Goal: Transaction & Acquisition: Book appointment/travel/reservation

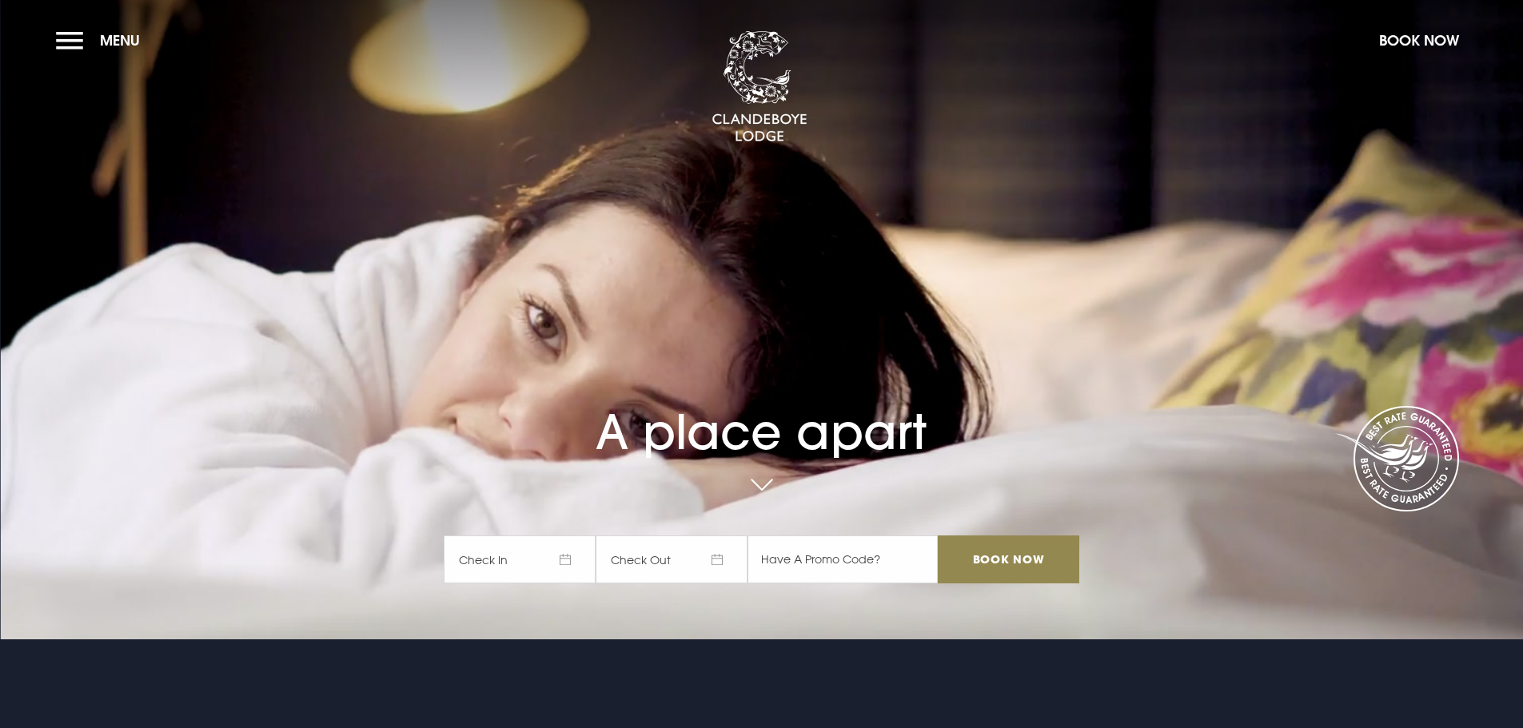
click at [571, 570] on span "Check In" at bounding box center [520, 560] width 152 height 48
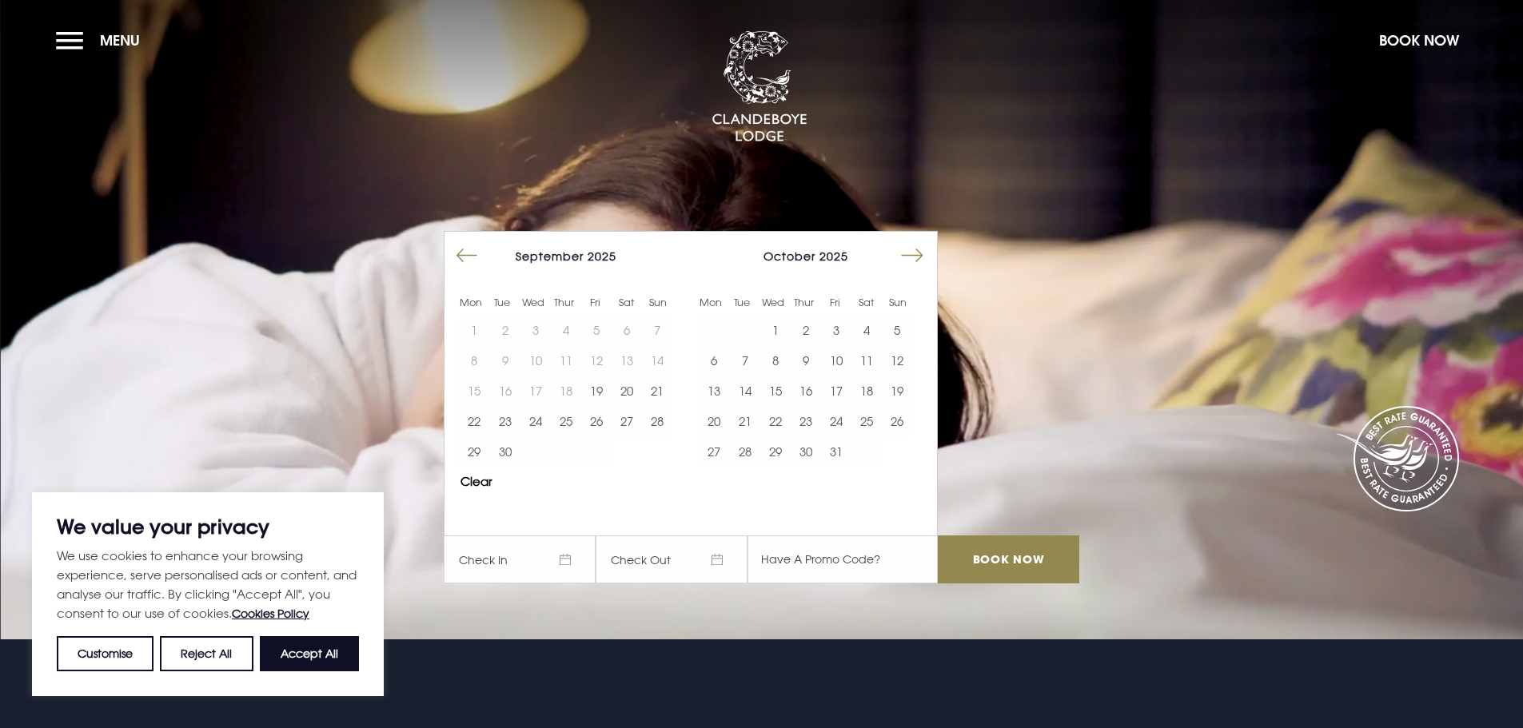
click at [924, 258] on button "Move forward to switch to the next month." at bounding box center [912, 256] width 30 height 30
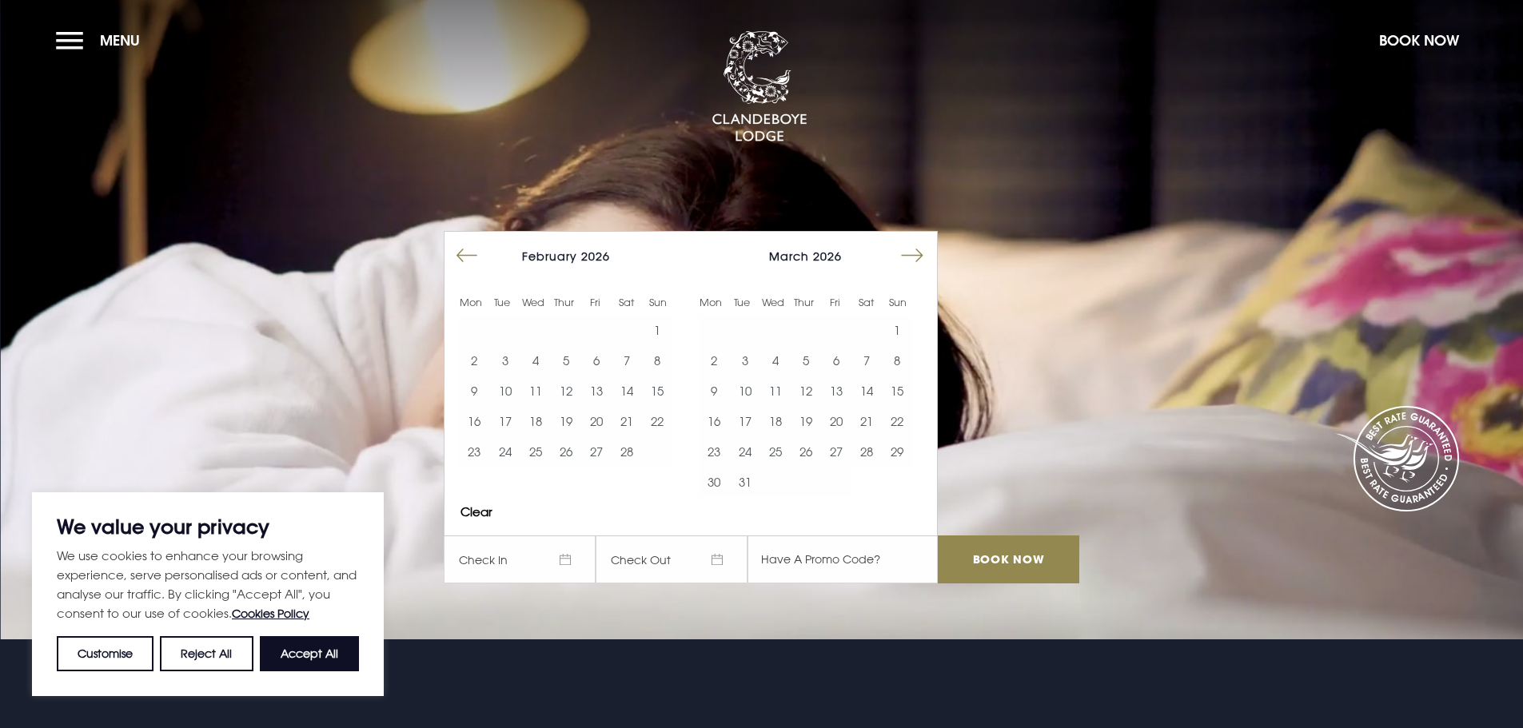
click at [924, 258] on button "Move forward to switch to the next month." at bounding box center [912, 256] width 30 height 30
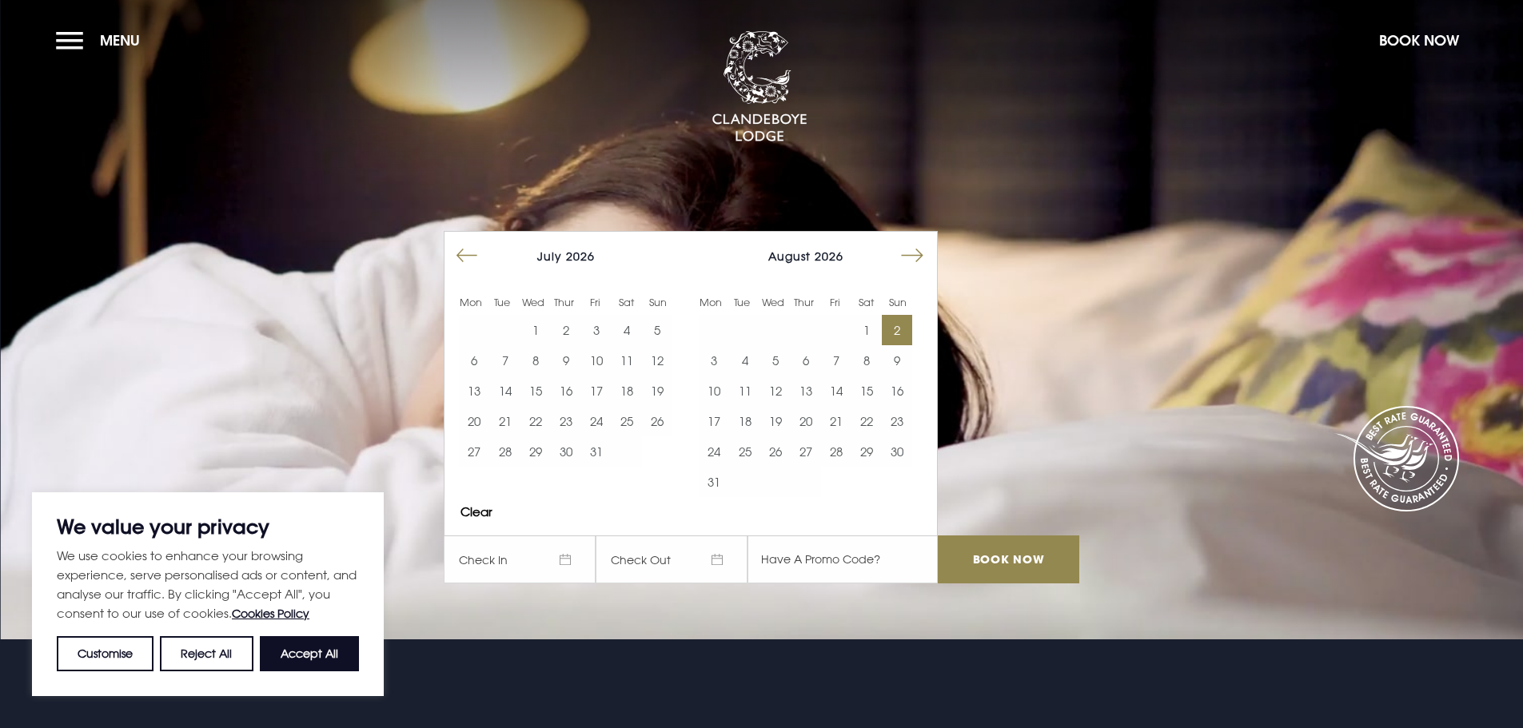
click at [904, 328] on button "2" at bounding box center [897, 330] width 30 height 30
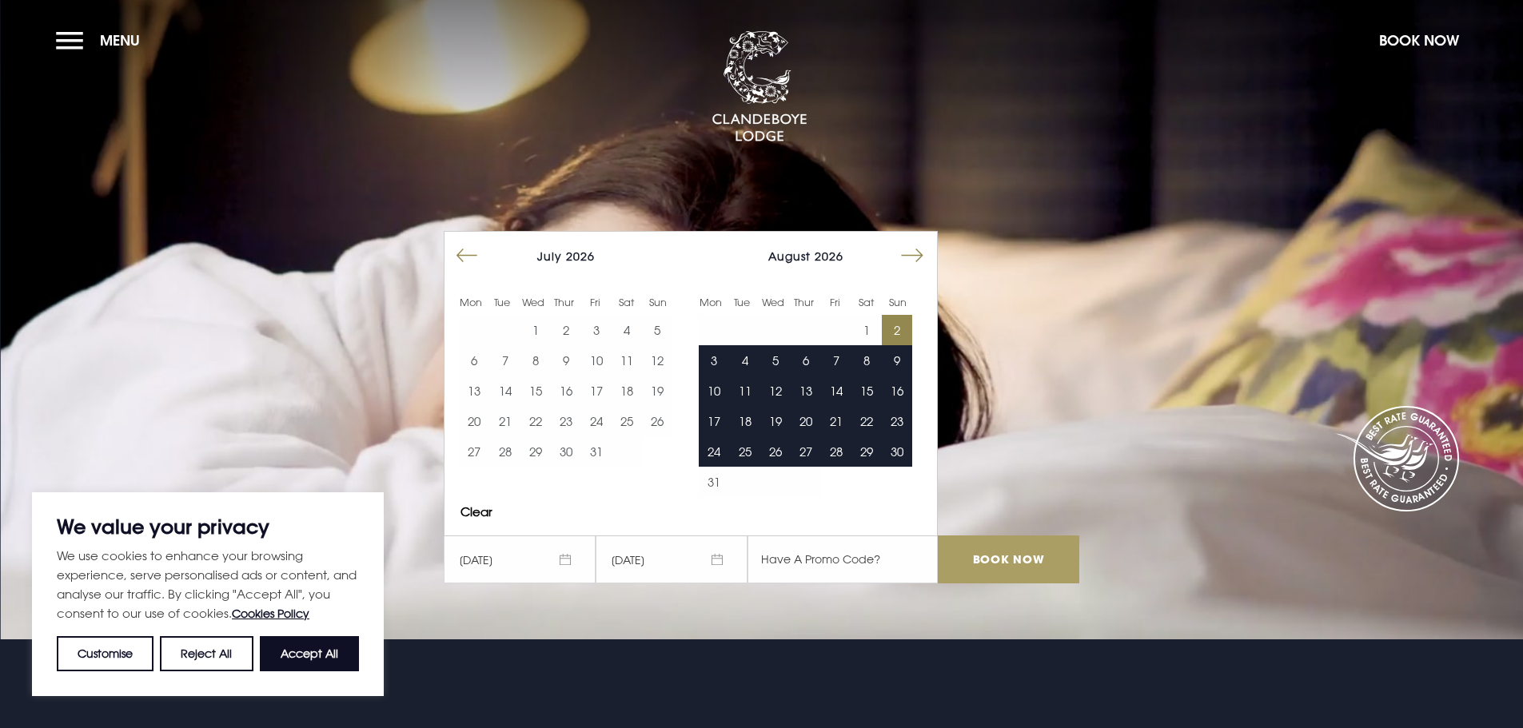
click at [993, 556] on input "Book Now" at bounding box center [1008, 560] width 141 height 48
